Goal: Find specific page/section: Find specific page/section

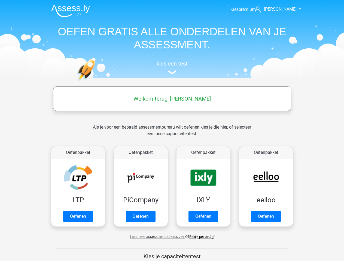
click at [285, 9] on span "Rob" at bounding box center [280, 9] width 33 height 5
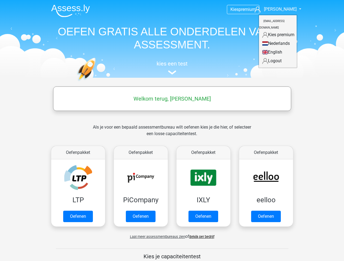
click at [156, 237] on span "Laat meer assessmentbureaus zien" at bounding box center [157, 237] width 55 height 4
